Goal: Task Accomplishment & Management: Manage account settings

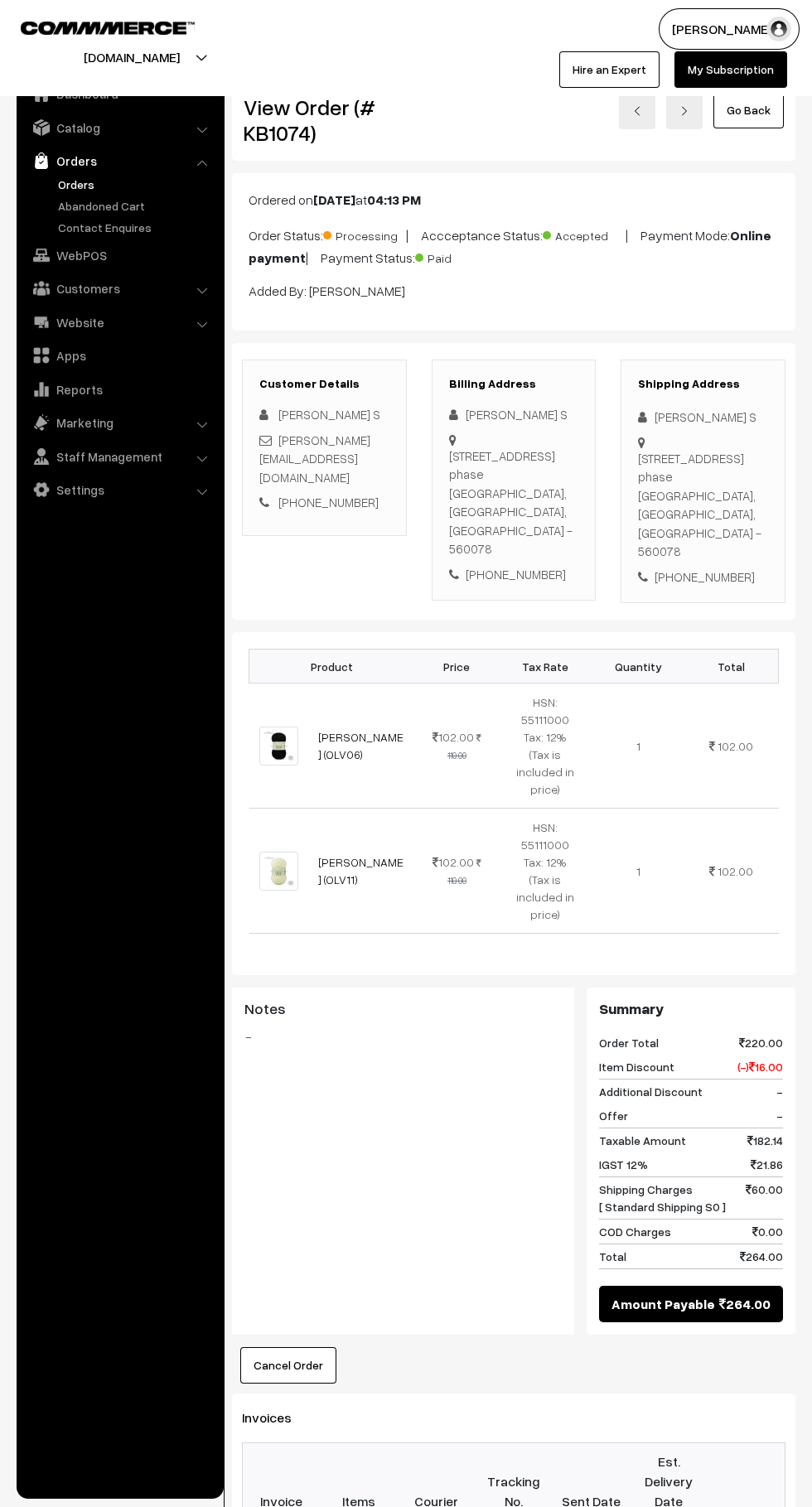
click at [104, 212] on link "Abandoned Cart" at bounding box center [135, 205] width 164 height 17
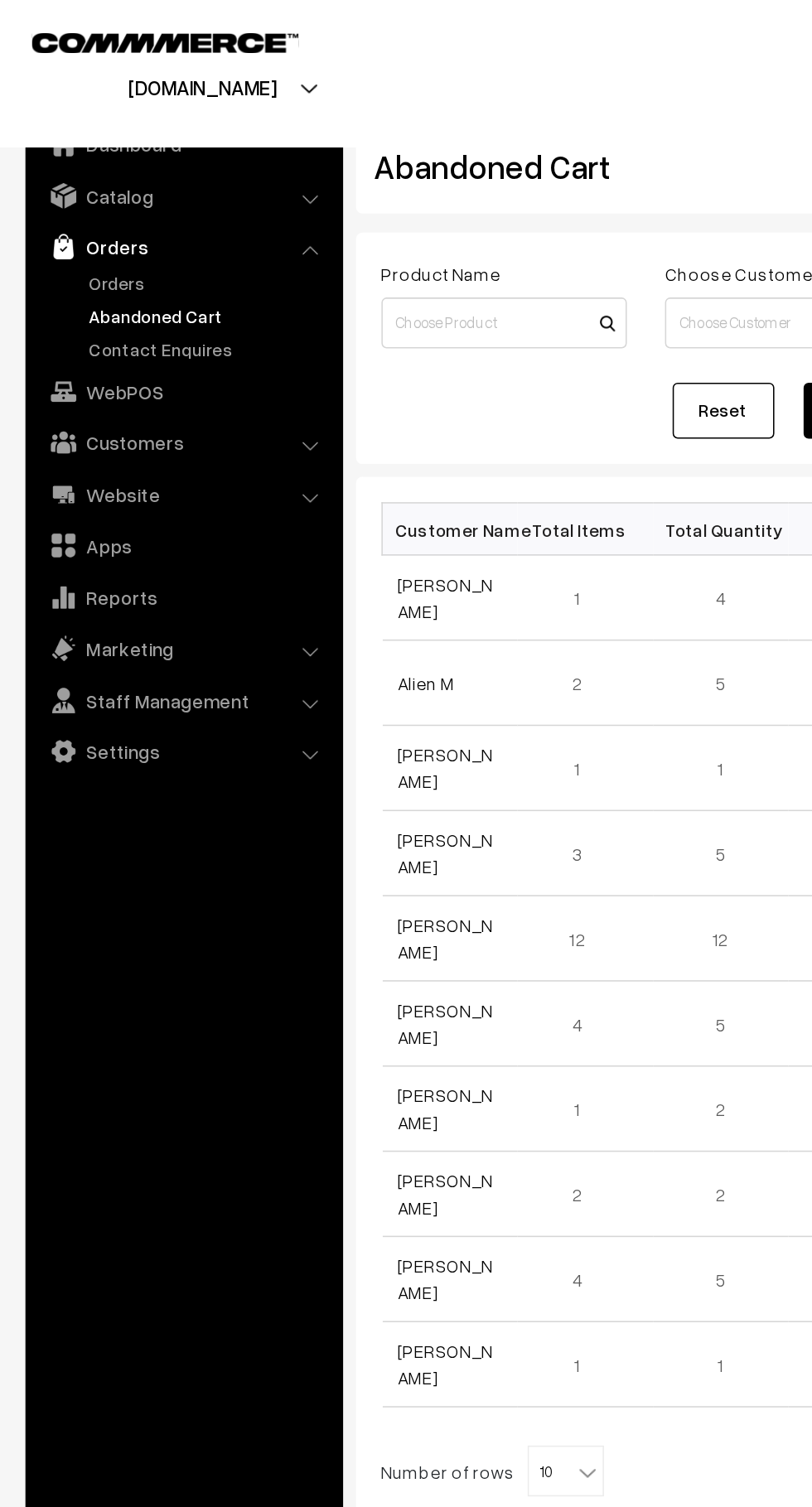
click at [92, 188] on link "Orders" at bounding box center [135, 184] width 164 height 17
